Goal: Navigation & Orientation: Find specific page/section

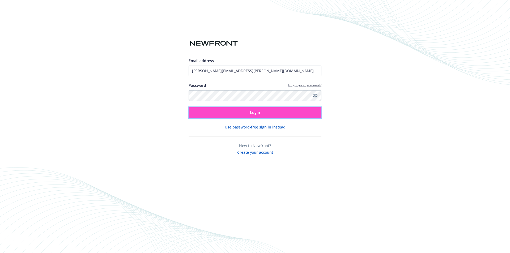
click at [268, 115] on button "Login" at bounding box center [255, 112] width 133 height 11
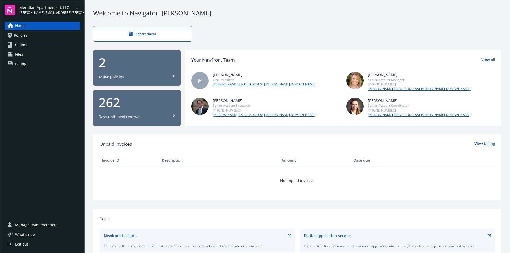
click at [76, 9] on icon "arrowDropDown" at bounding box center [77, 8] width 6 height 6
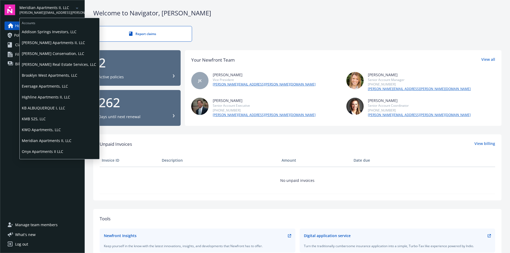
scroll to position [31, 0]
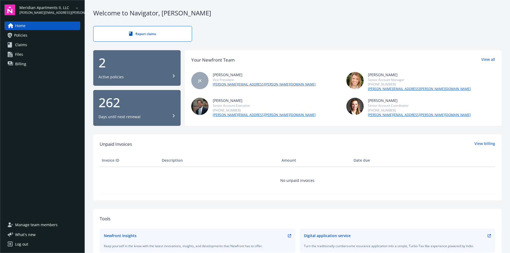
click at [8, 106] on div "Home Policies Claims Files Billing" at bounding box center [43, 118] width 76 height 193
click at [75, 7] on icon "arrowDropDown" at bounding box center [77, 8] width 6 height 6
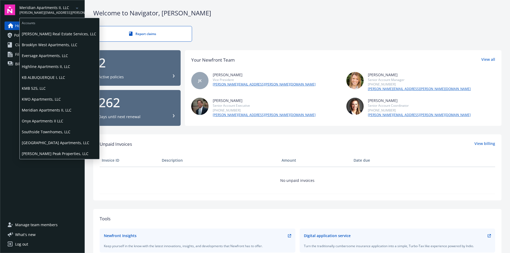
click at [41, 55] on span "Eversage Apartments, LLC" at bounding box center [59, 55] width 75 height 11
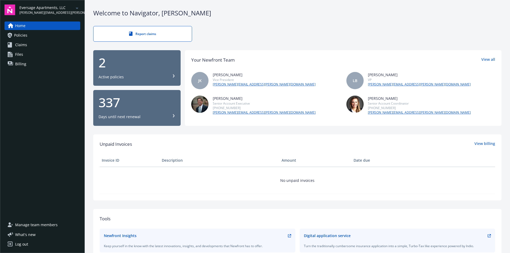
click at [74, 9] on icon "arrowDropDown" at bounding box center [77, 8] width 6 height 6
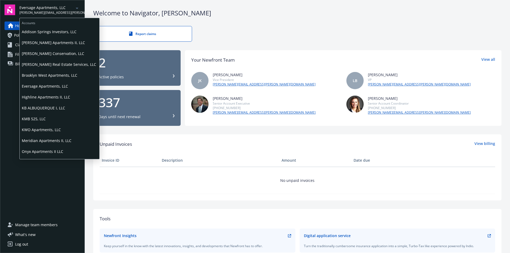
click at [37, 118] on span "KMB 525, LLC" at bounding box center [59, 118] width 75 height 11
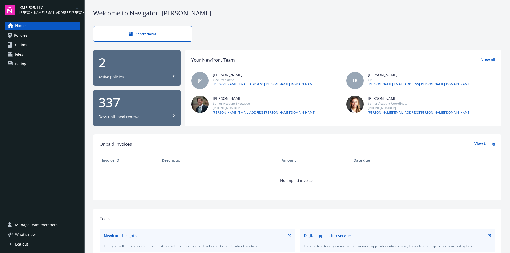
click at [76, 6] on icon "arrowDropDown" at bounding box center [77, 8] width 6 height 6
